Goal: Browse casually: Explore the website without a specific task or goal

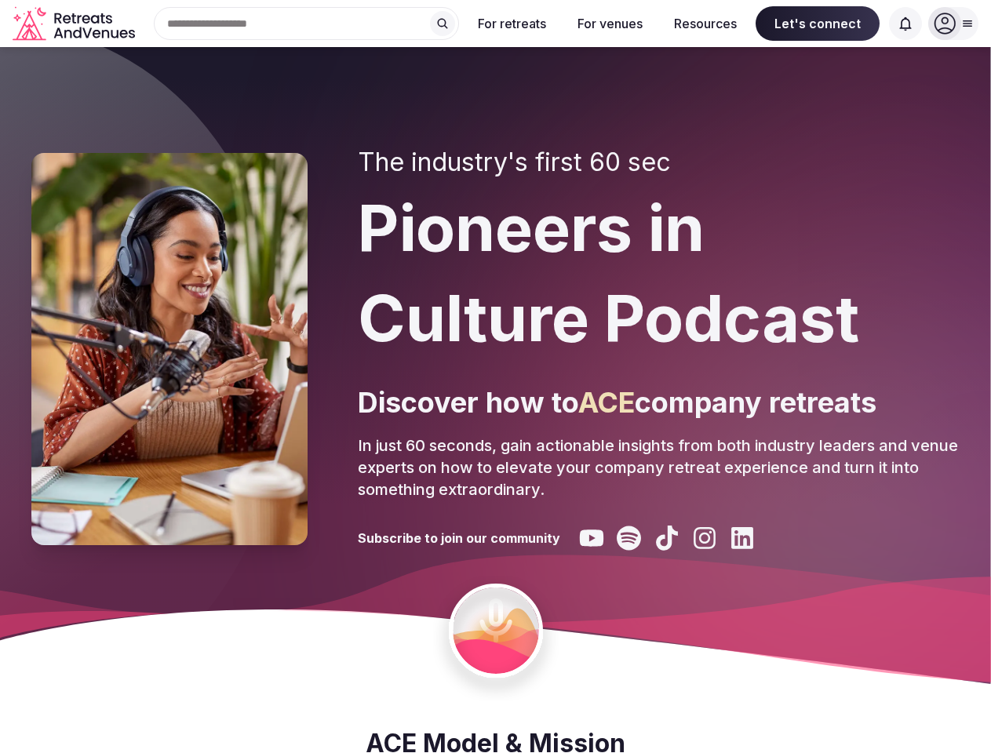
click at [495, 377] on div "The industry's first 60 sec Pioneers in Culture Podcast Discover how to ACE com…" at bounding box center [659, 349] width 602 height 403
click at [307, 24] on div "Search Popular Destinations [GEOGRAPHIC_DATA], [GEOGRAPHIC_DATA] [GEOGRAPHIC_DA…" at bounding box center [300, 23] width 318 height 33
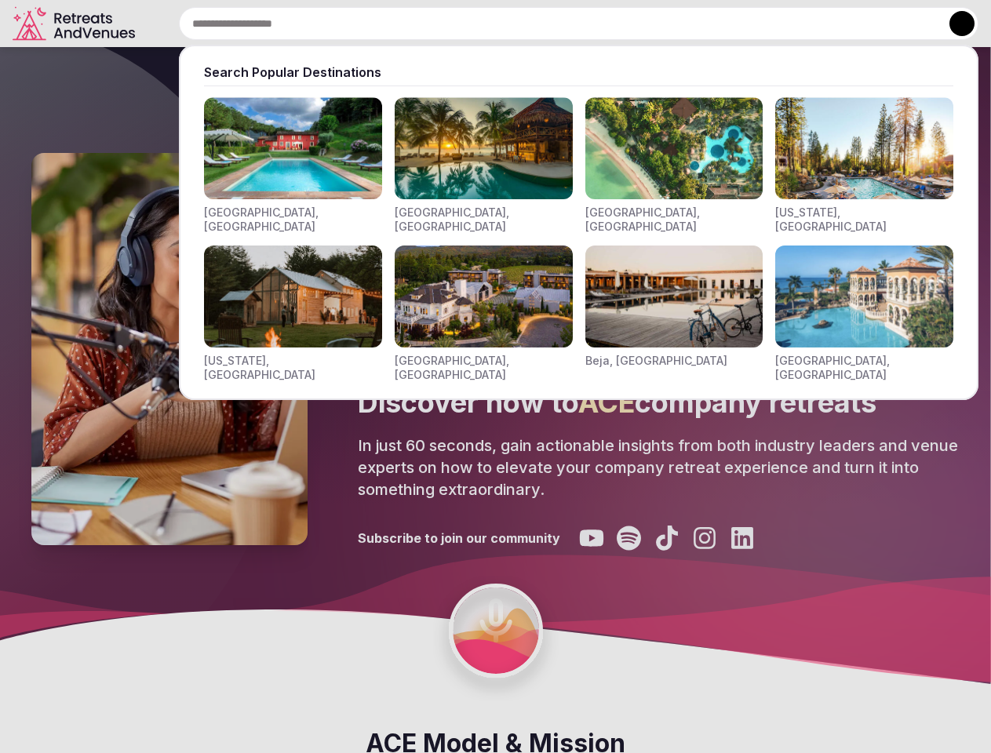
click at [443, 24] on input "text" at bounding box center [579, 23] width 800 height 33
click at [512, 24] on input "text" at bounding box center [579, 23] width 800 height 33
click at [610, 24] on input "text" at bounding box center [579, 23] width 800 height 33
click at [705, 24] on input "text" at bounding box center [579, 23] width 800 height 33
click at [818, 24] on input "text" at bounding box center [579, 23] width 800 height 33
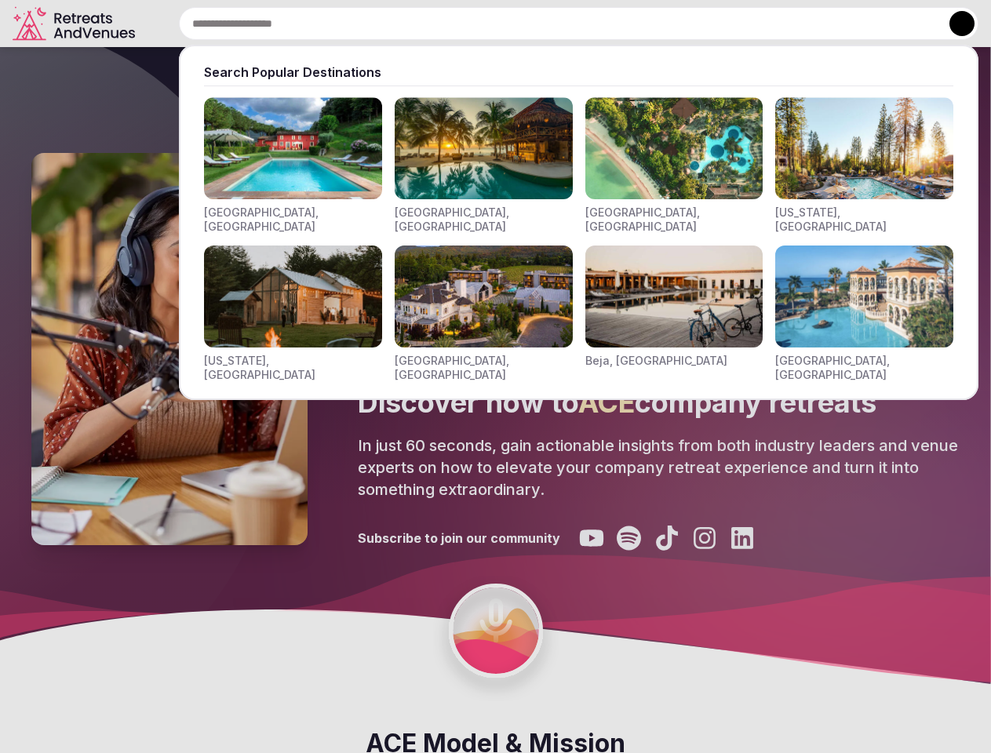
click at [906, 24] on input "text" at bounding box center [579, 23] width 800 height 33
click at [953, 24] on button at bounding box center [962, 23] width 25 height 25
